Goal: Task Accomplishment & Management: Manage account settings

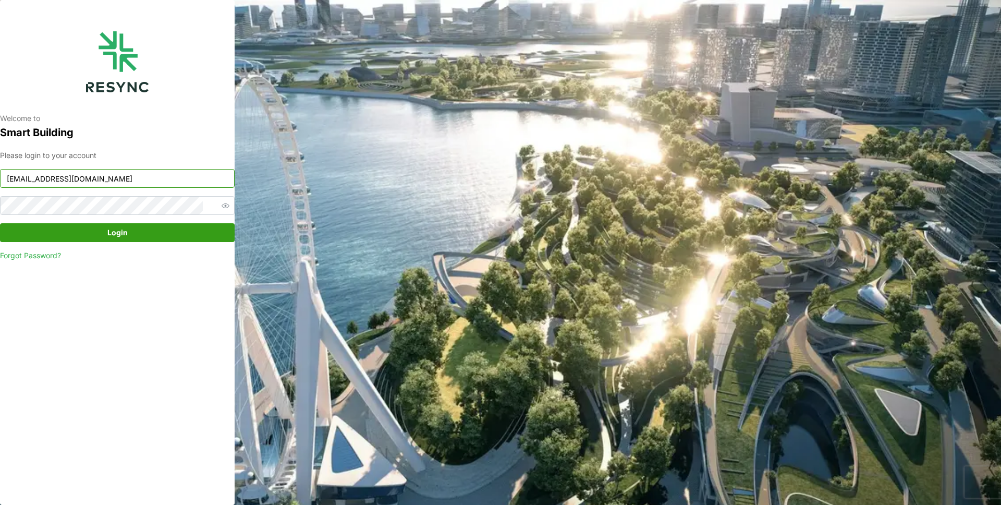
click at [156, 180] on input "mandai_display@resynctech.com" at bounding box center [117, 178] width 235 height 19
type input "demo_user@resynctech.com"
click at [153, 238] on span "Login" at bounding box center [117, 233] width 215 height 18
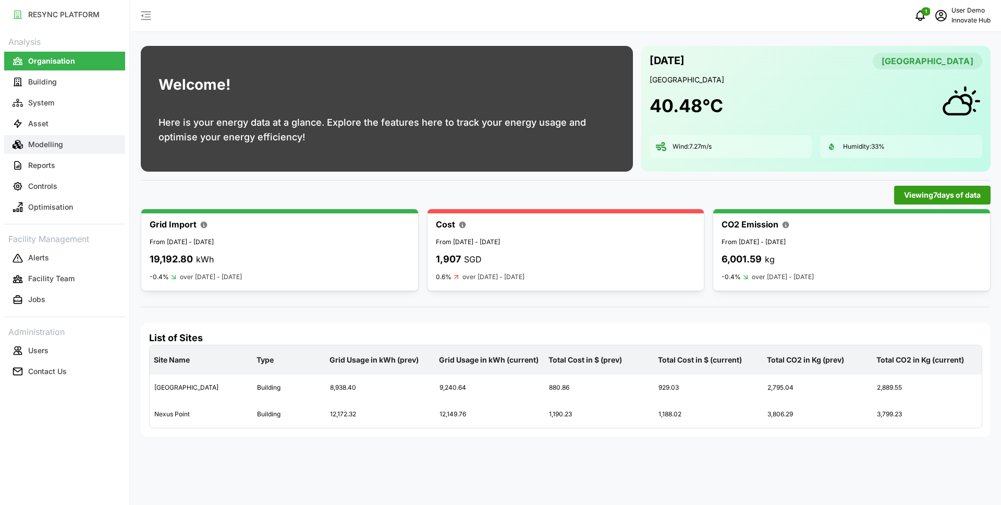
click at [89, 138] on button "Modelling" at bounding box center [64, 144] width 121 height 19
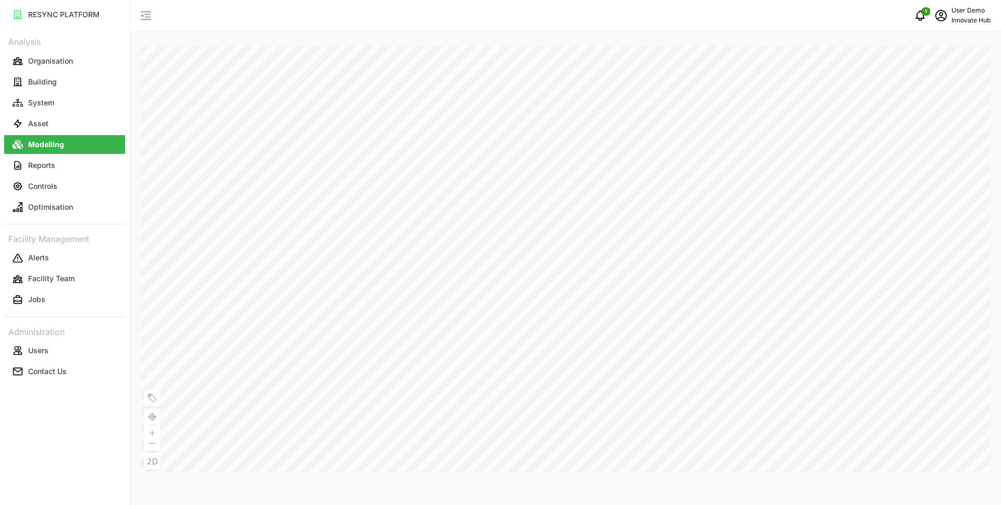
click at [970, 20] on p "Innovate Hub" at bounding box center [970, 21] width 39 height 10
click at [932, 84] on div "Logout" at bounding box center [952, 78] width 74 height 11
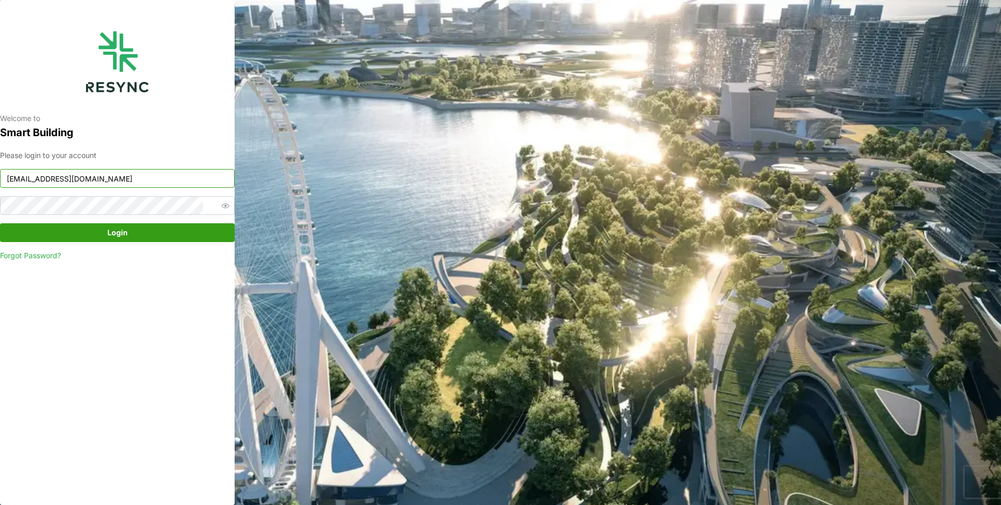
click at [149, 175] on input "mandai_display@resynctech.com" at bounding box center [117, 178] width 235 height 19
type input "admin@sdc.com"
click at [137, 234] on span "Login" at bounding box center [117, 233] width 215 height 18
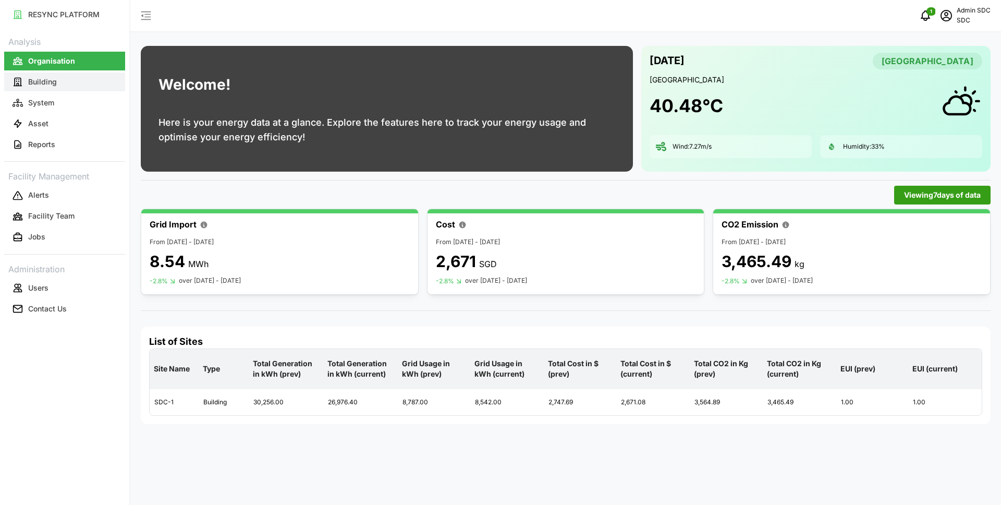
click at [83, 85] on button "Building" at bounding box center [64, 81] width 121 height 19
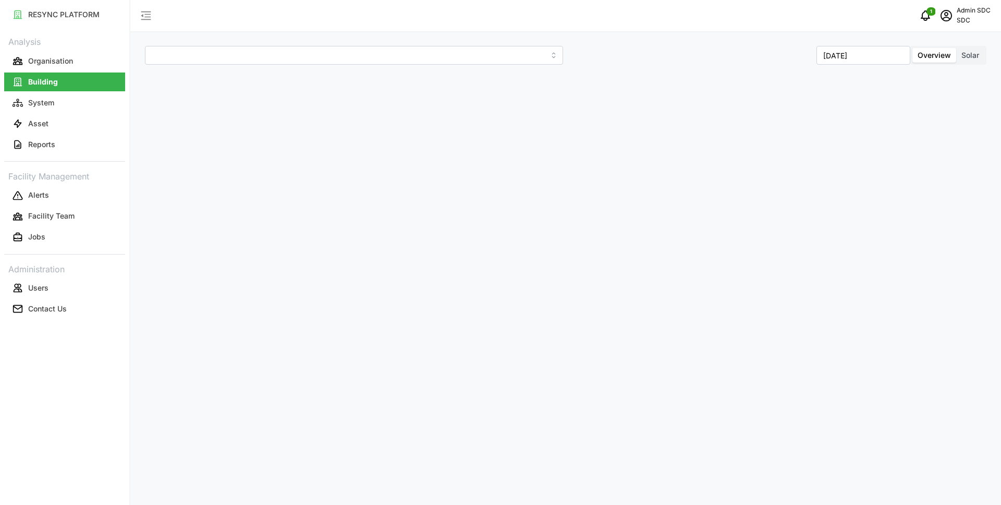
type input "SDC-1"
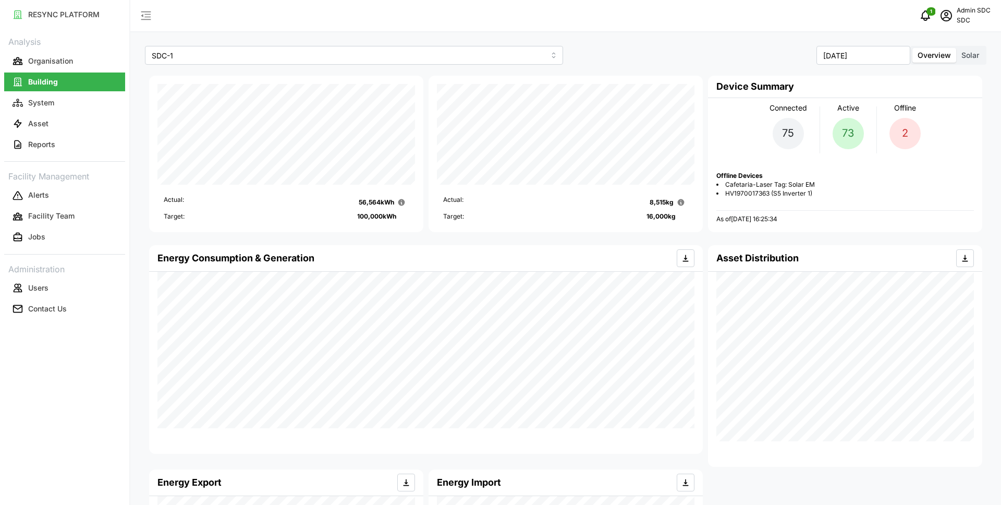
click at [966, 56] on span "Solar" at bounding box center [970, 55] width 18 height 9
click at [956, 48] on input "Solar" at bounding box center [956, 48] width 0 height 0
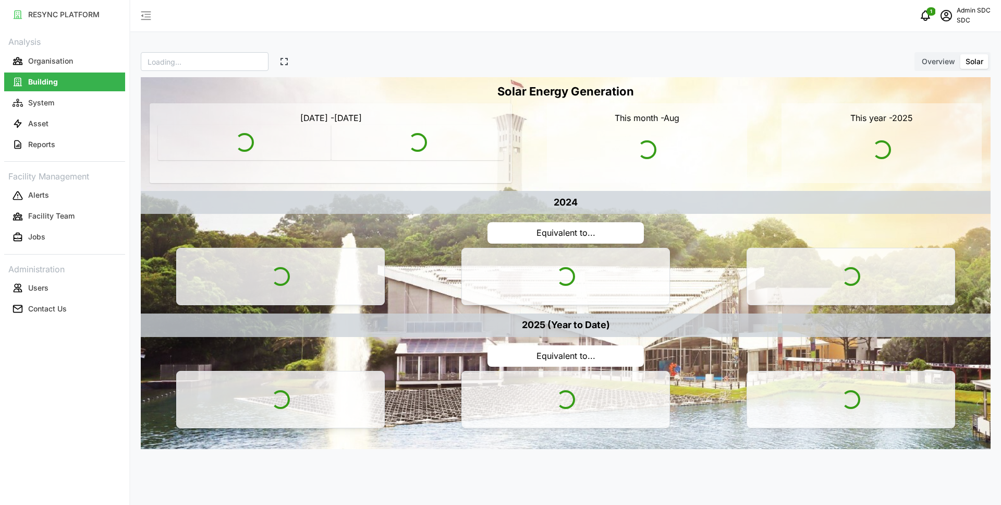
type input "SDC"
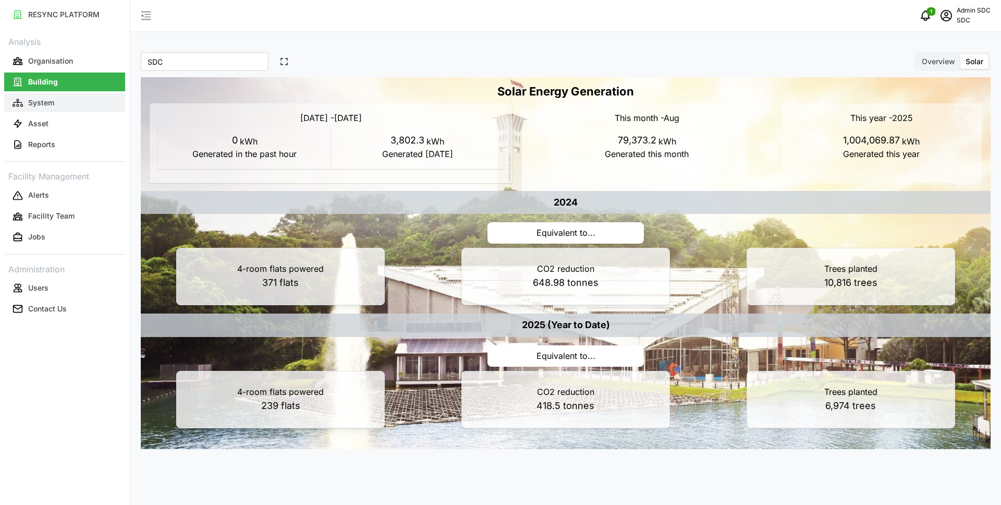
click at [51, 101] on p "System" at bounding box center [41, 102] width 26 height 10
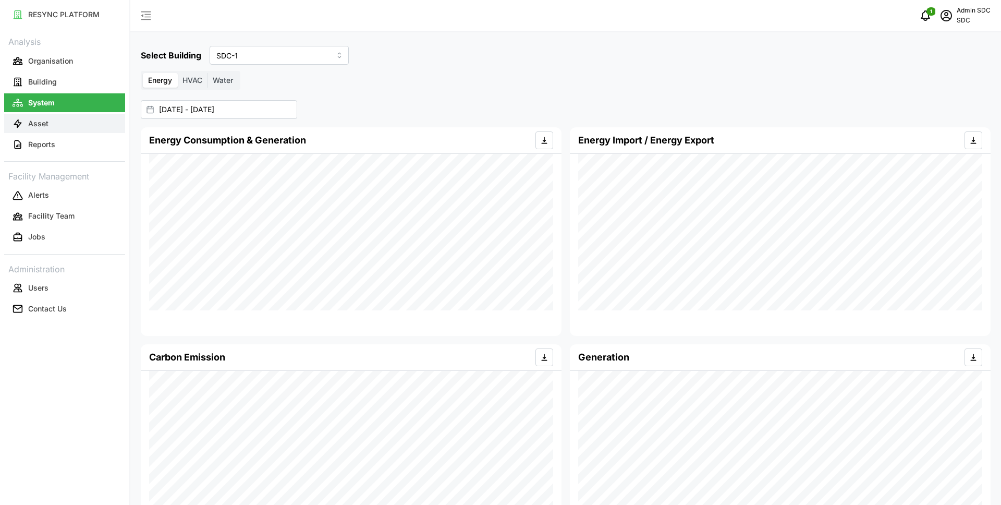
click at [68, 121] on button "Asset" at bounding box center [64, 123] width 121 height 19
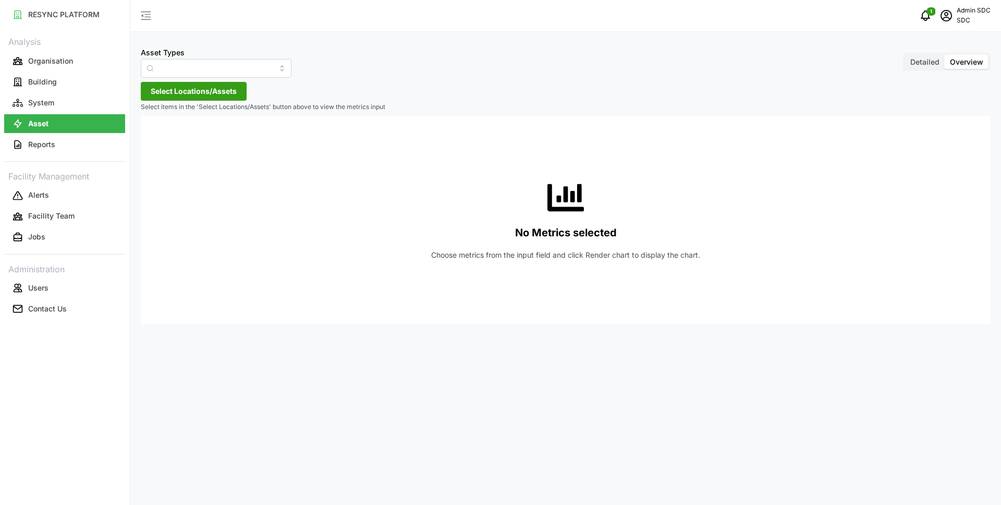
type input "AHU System"
click at [238, 70] on input "AHU System" at bounding box center [216, 68] width 151 height 19
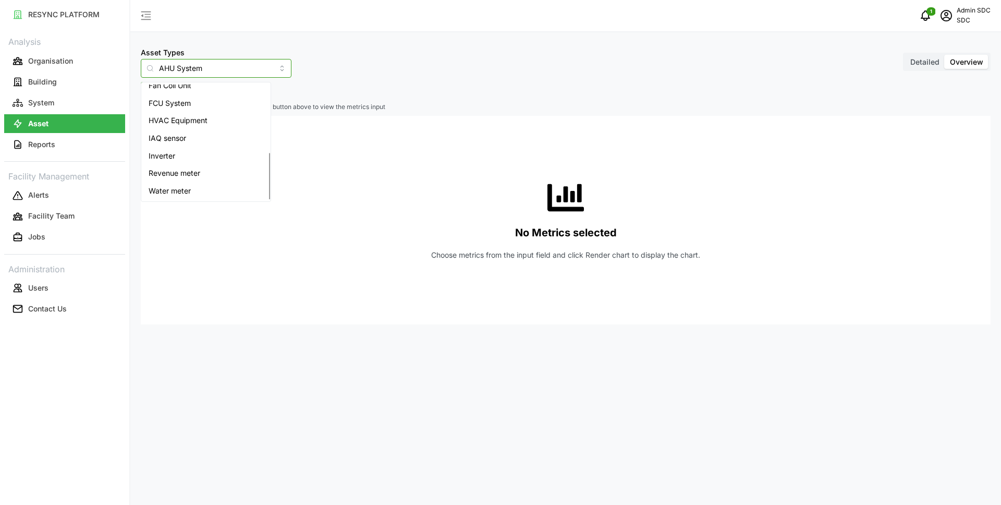
scroll to position [166, 0]
click at [77, 213] on button "Facility Team" at bounding box center [64, 216] width 121 height 19
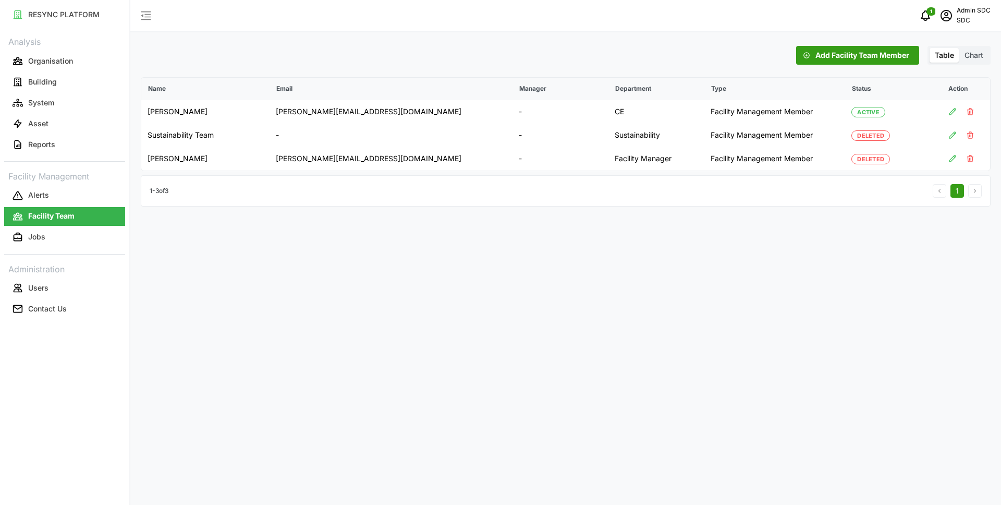
click at [981, 62] on label "Chart" at bounding box center [973, 55] width 29 height 15
click at [959, 48] on input "Chart" at bounding box center [959, 48] width 0 height 0
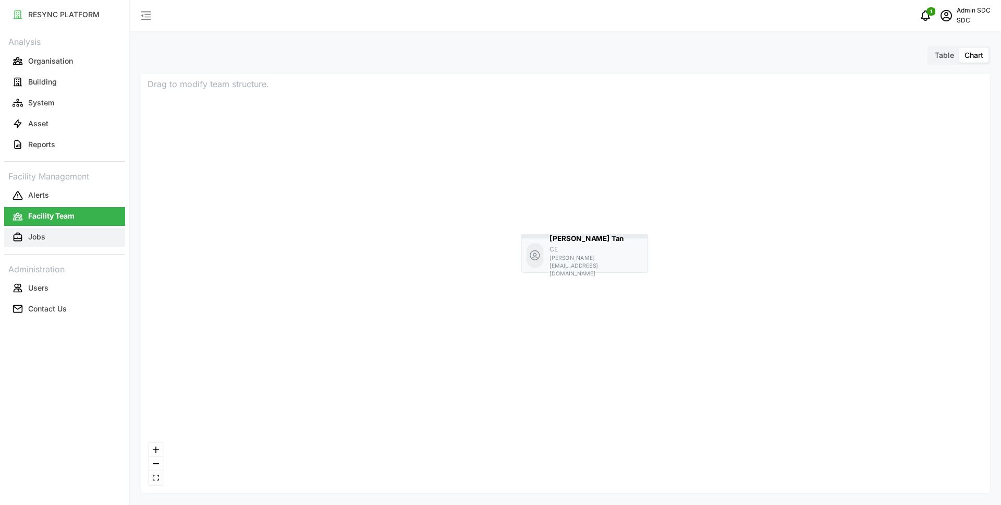
click at [76, 242] on button "Jobs" at bounding box center [64, 237] width 121 height 19
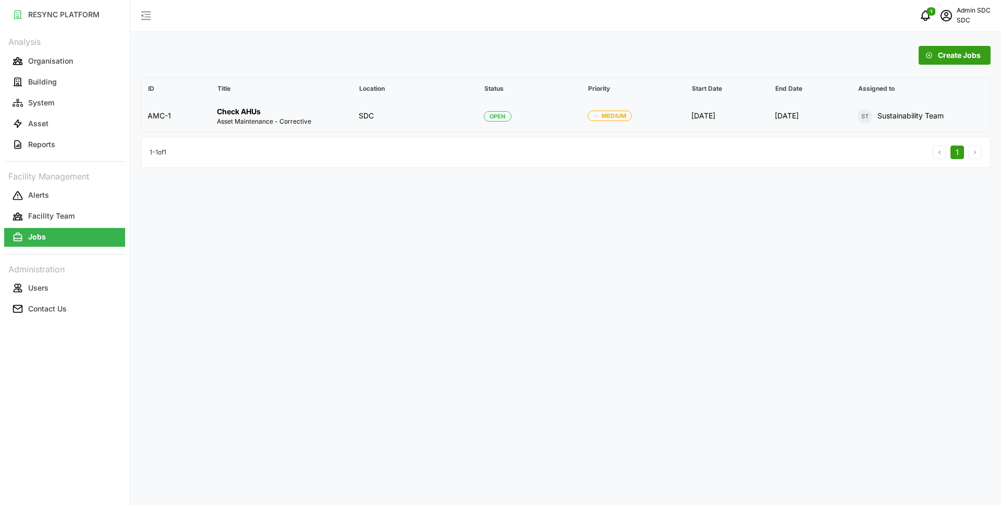
click at [403, 124] on td "SDC" at bounding box center [414, 116] width 125 height 32
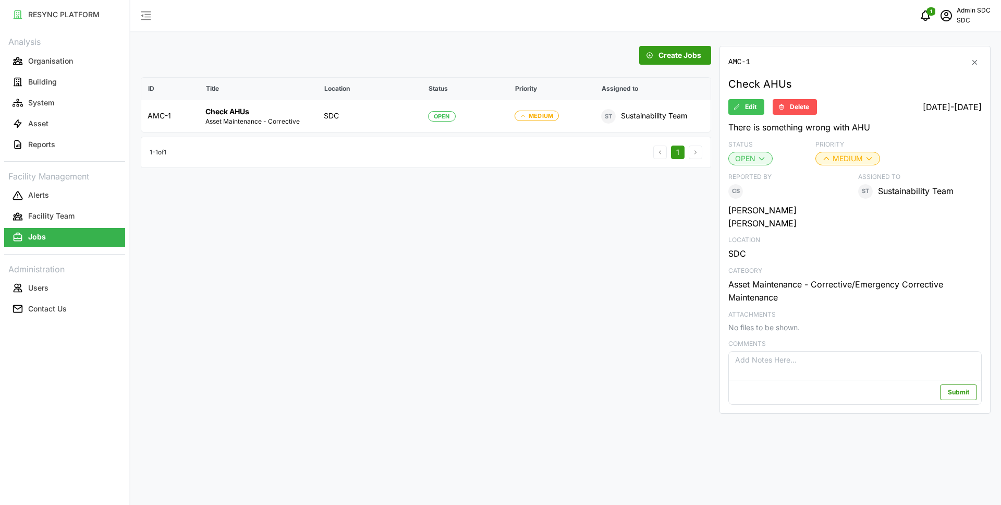
click at [673, 53] on span "Create Jobs" at bounding box center [679, 55] width 43 height 18
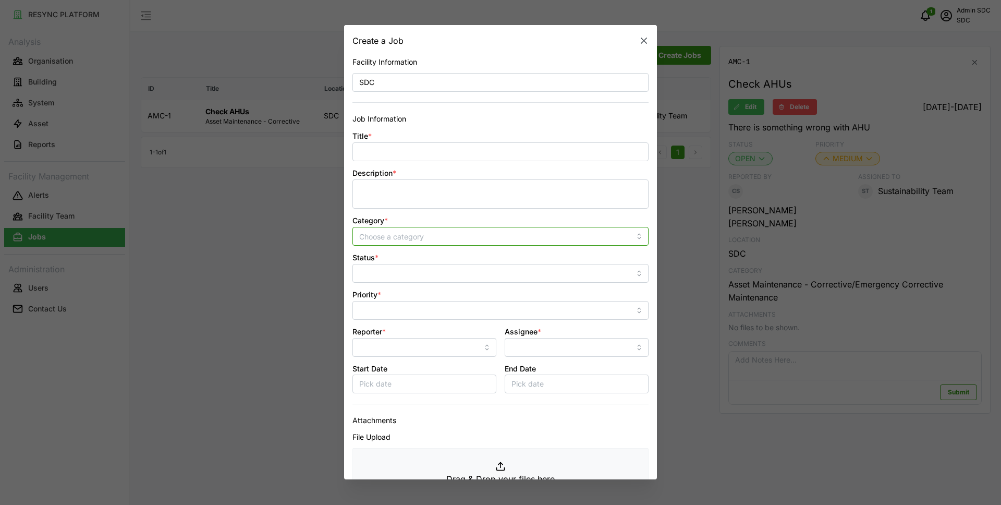
click at [446, 238] on input "Category *" at bounding box center [500, 236] width 296 height 19
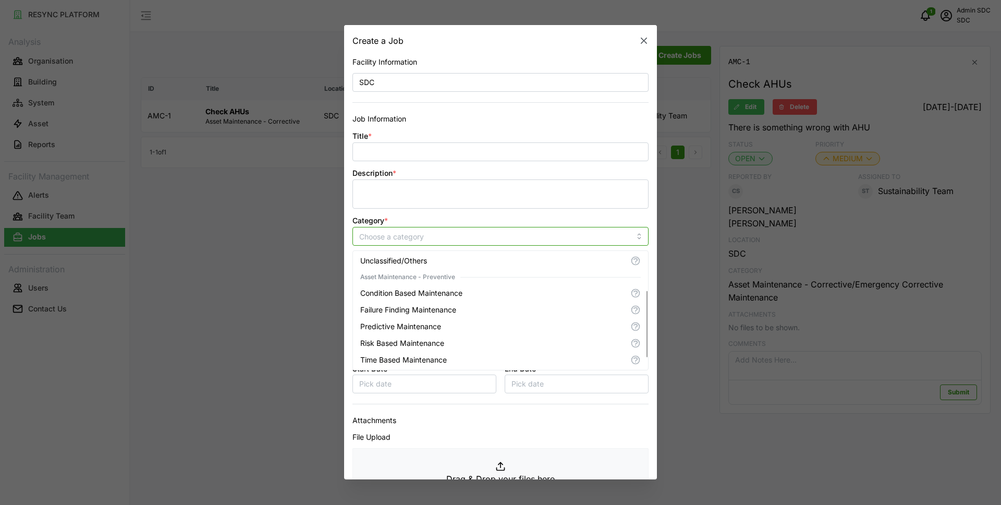
scroll to position [66, 0]
click at [644, 38] on icon "button" at bounding box center [644, 41] width 10 height 10
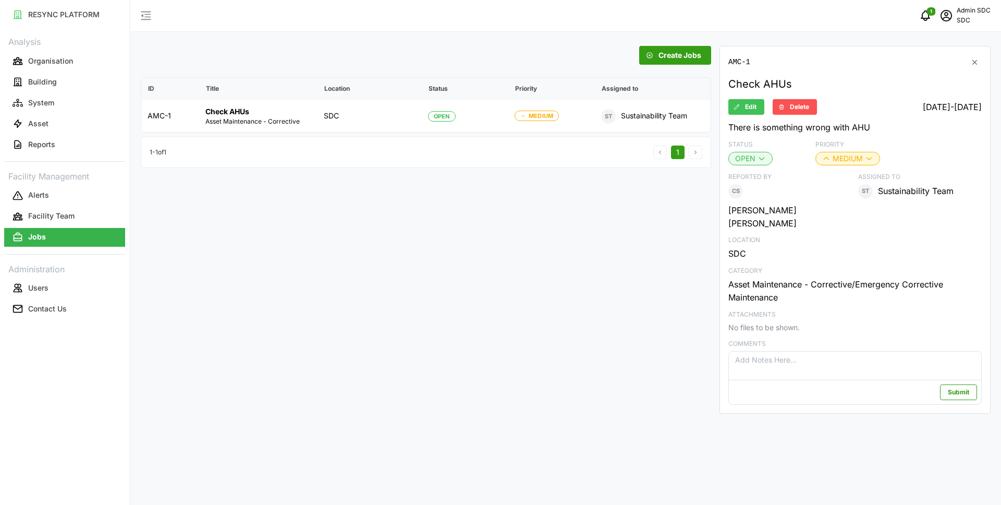
click at [962, 22] on p "SDC" at bounding box center [973, 21] width 34 height 10
click at [939, 82] on div "Logout" at bounding box center [952, 78] width 74 height 11
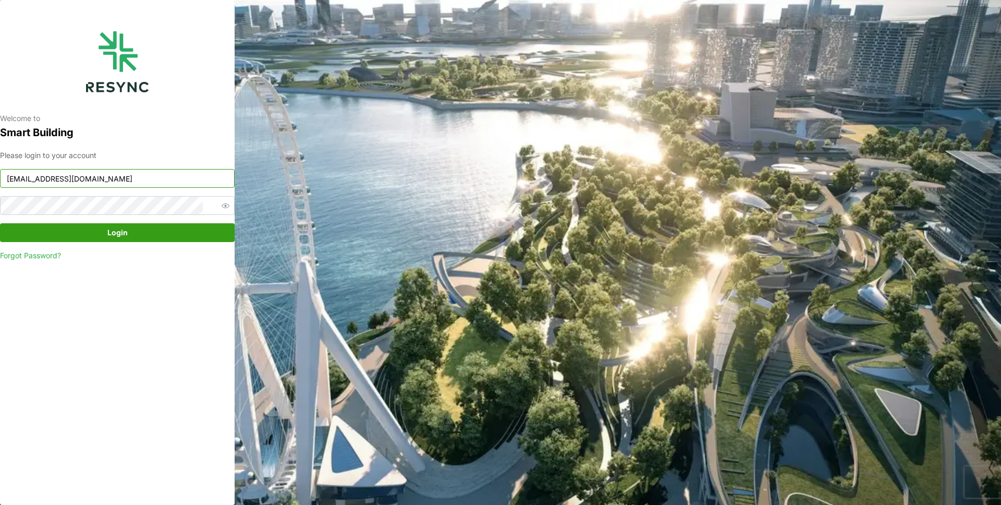
click at [97, 173] on input "[EMAIL_ADDRESS][DOMAIN_NAME]" at bounding box center [117, 178] width 235 height 19
click at [124, 180] on input "[EMAIL_ADDRESS][DOMAIN_NAME]" at bounding box center [117, 178] width 235 height 19
type input "[EMAIL_ADDRESS][DOMAIN_NAME]"
click at [148, 232] on span "Login" at bounding box center [117, 233] width 215 height 18
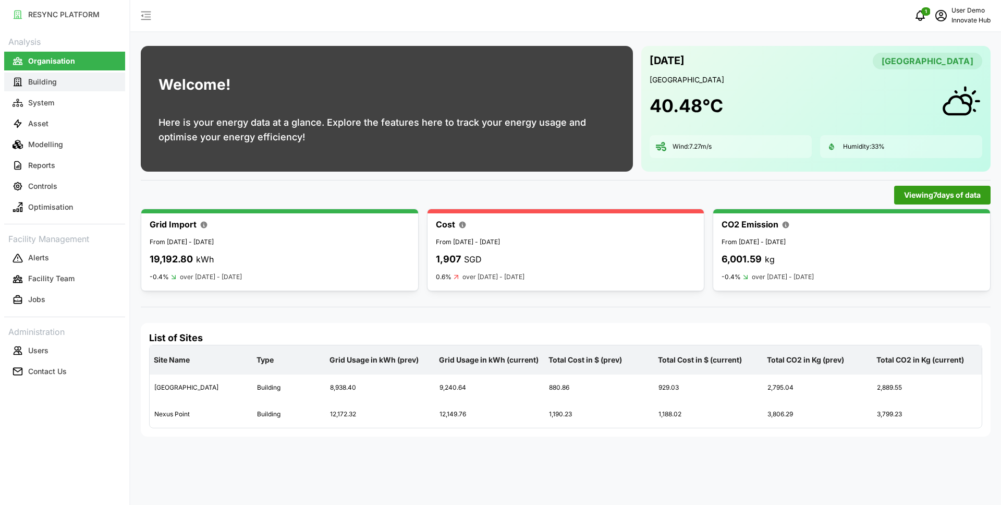
click at [93, 89] on button "Building" at bounding box center [64, 81] width 121 height 19
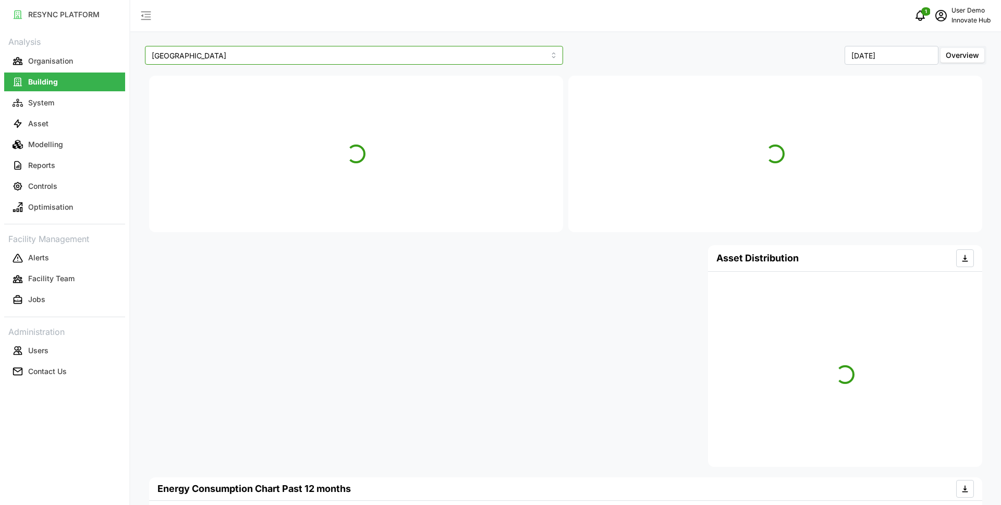
click at [217, 53] on input "[GEOGRAPHIC_DATA]" at bounding box center [354, 55] width 418 height 19
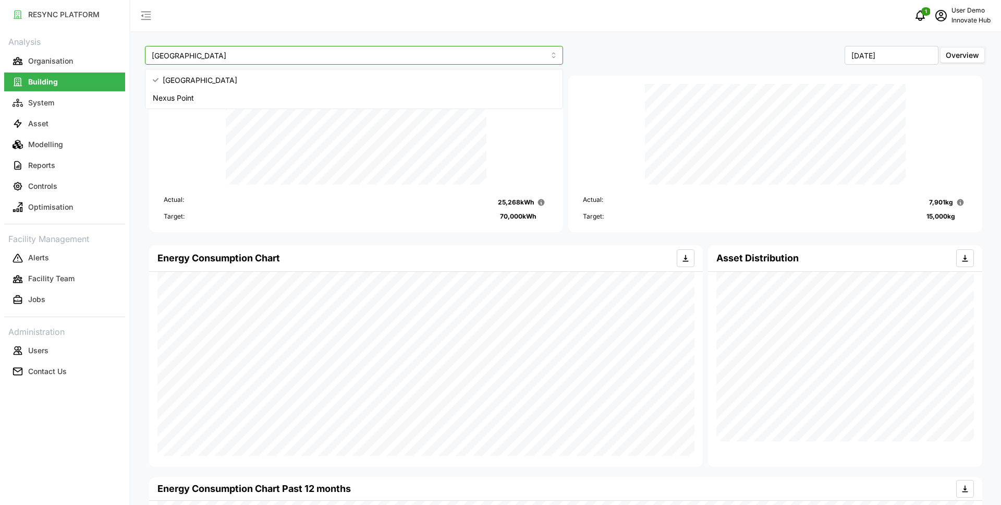
click at [229, 98] on div "Nexus Point" at bounding box center [354, 98] width 413 height 18
type input "Nexus Point"
